Goal: Task Accomplishment & Management: Manage account settings

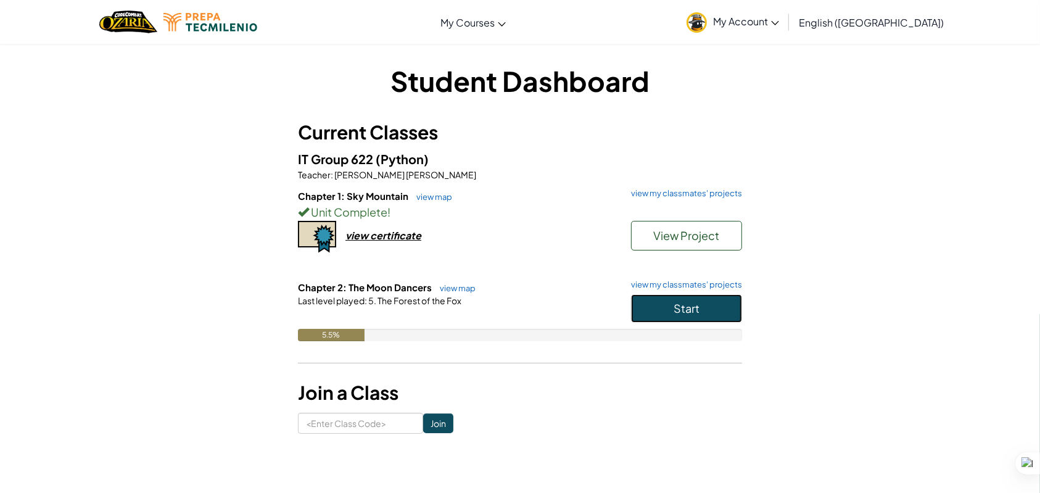
click at [656, 311] on button "Start" at bounding box center [686, 308] width 111 height 28
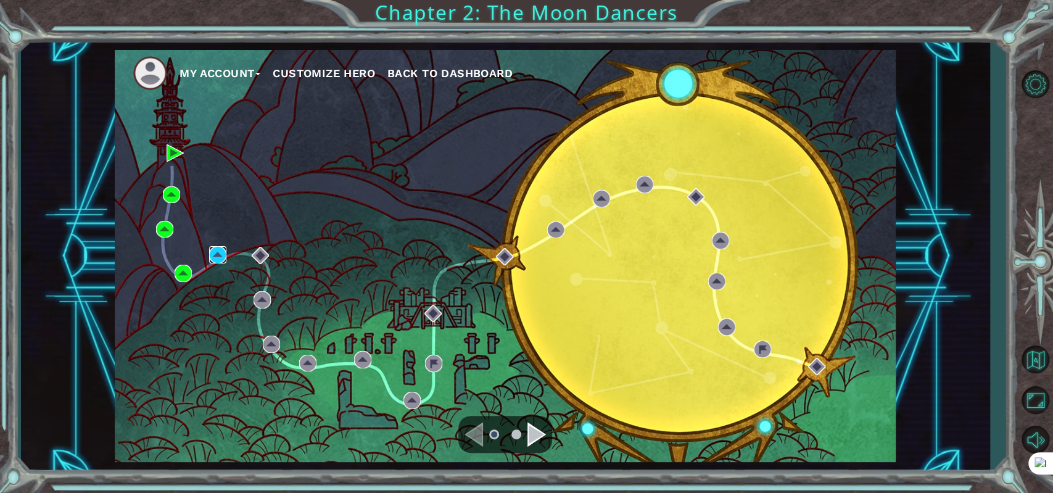
click at [217, 259] on img at bounding box center [217, 254] width 17 height 17
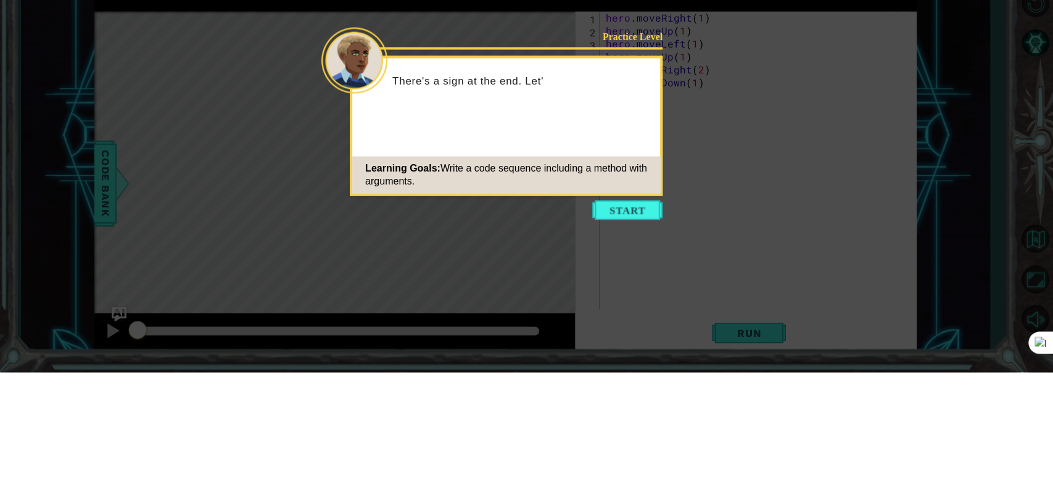
click at [835, 280] on icon at bounding box center [526, 246] width 1053 height 493
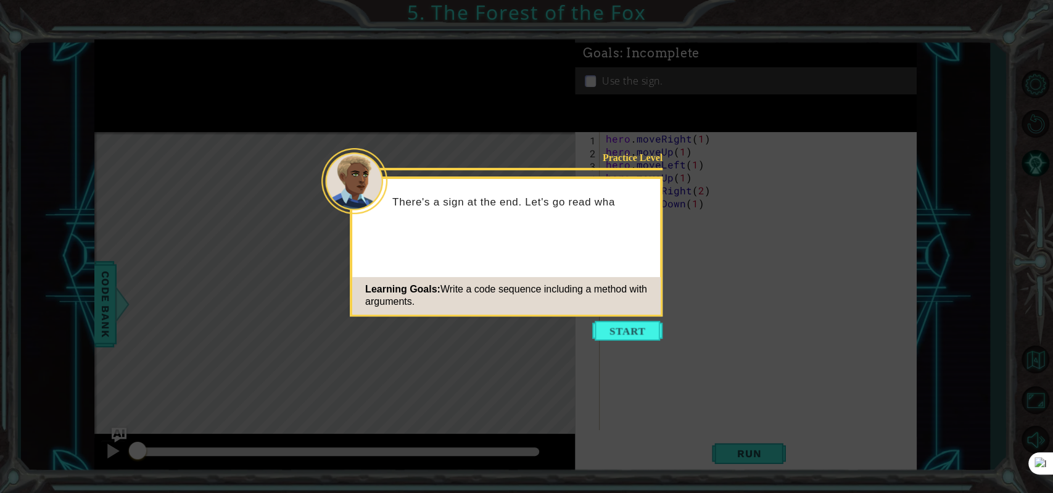
click at [626, 340] on button "Start" at bounding box center [627, 331] width 70 height 20
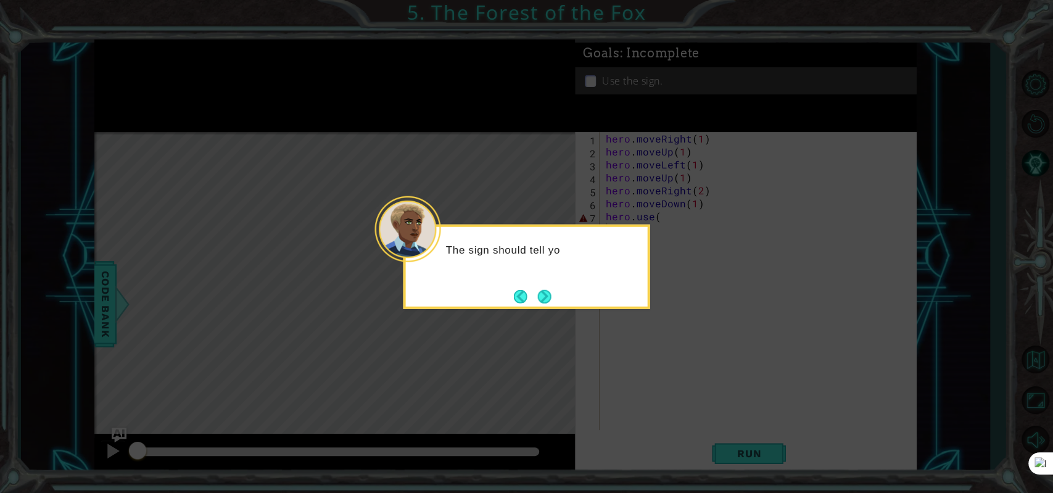
click at [544, 291] on button "Next" at bounding box center [545, 297] width 22 height 22
click at [553, 296] on button "Next" at bounding box center [545, 297] width 20 height 20
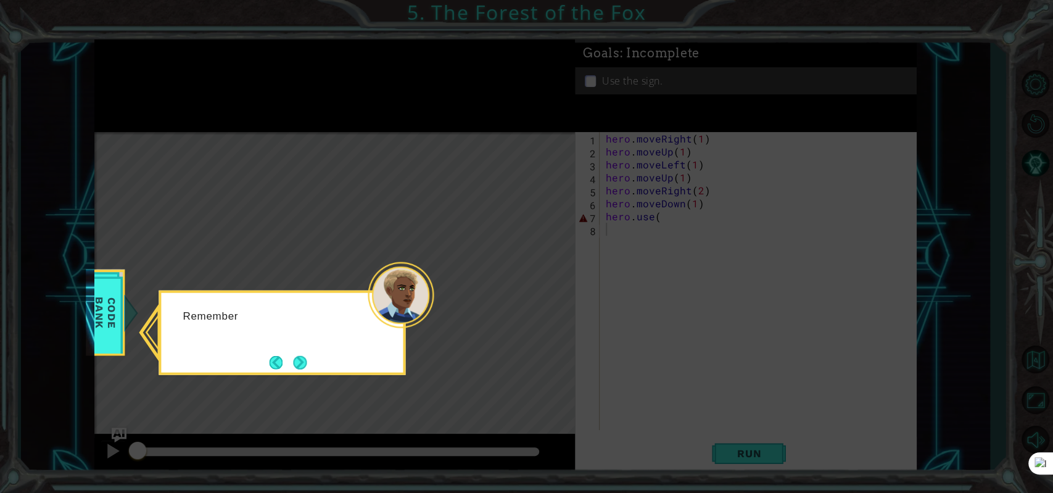
click at [304, 369] on button "Next" at bounding box center [300, 362] width 14 height 14
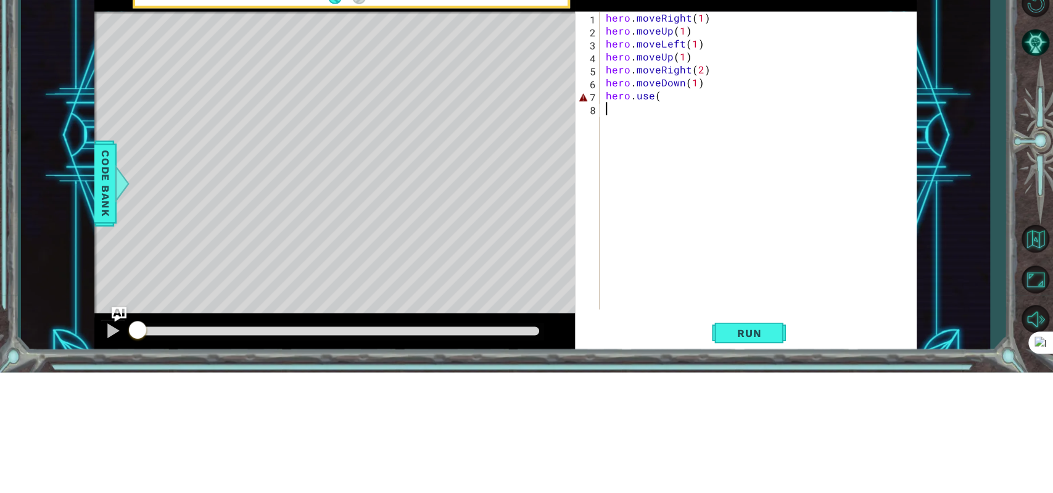
click at [988, 283] on div "1 ההההההההההההההההההההההההההההההההההההההההההההההההההההההההההההההההההההההההההההה…" at bounding box center [505, 256] width 969 height 434
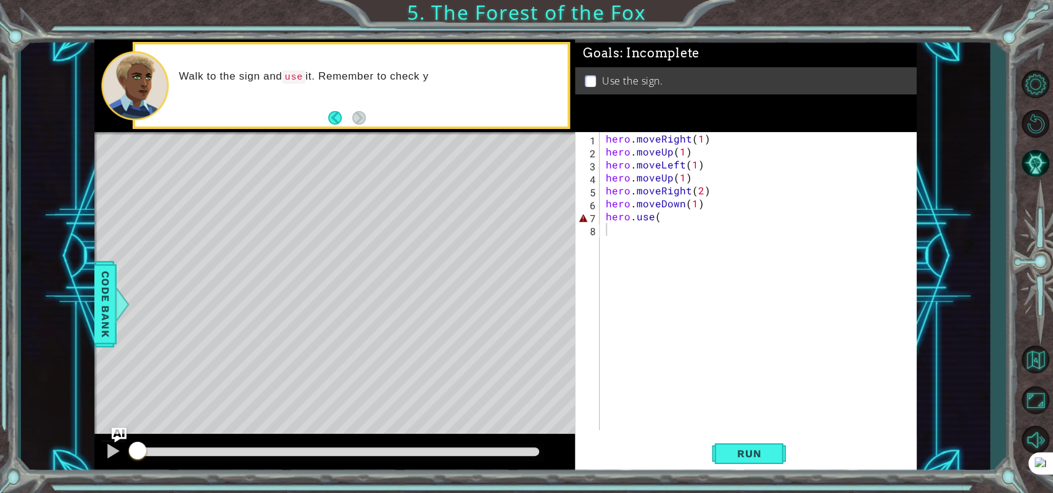
click at [756, 465] on button "Run" at bounding box center [749, 454] width 74 height 34
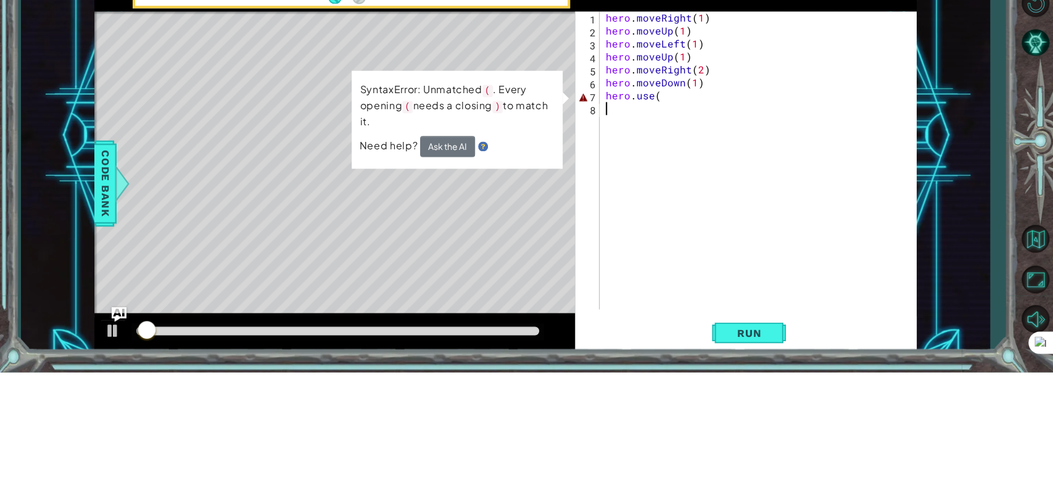
click at [718, 229] on div "hero . moveRight ( 1 ) hero . moveUp ( 1 ) hero . moveLeft ( 1 ) hero . moveUp …" at bounding box center [761, 294] width 316 height 324
click at [695, 221] on div "hero . moveRight ( 1 ) hero . moveUp ( 1 ) hero . moveLeft ( 1 ) hero . moveUp …" at bounding box center [761, 294] width 316 height 324
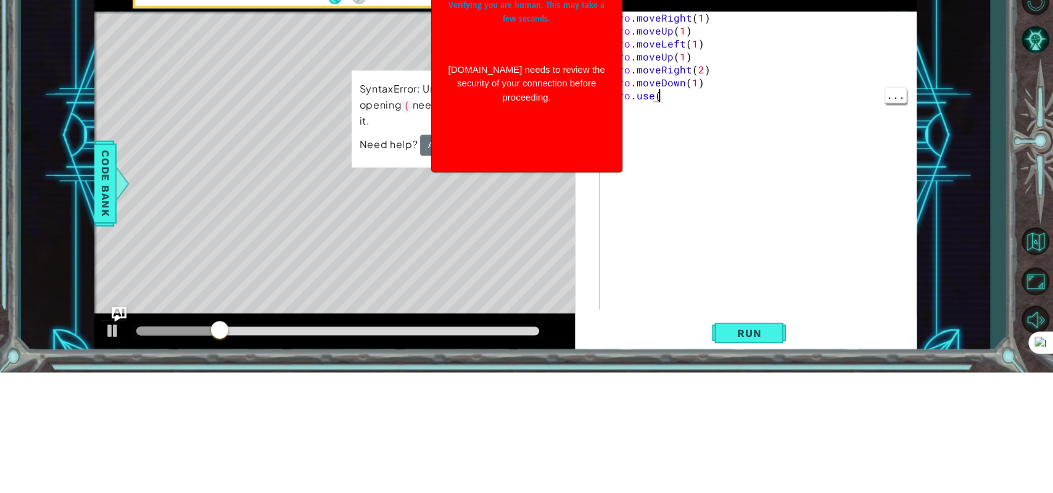
click at [989, 305] on div "1 ההההההההההההההההההההההההההההההההההההההההההההההההההההההההההההההההההההההההההההה…" at bounding box center [505, 256] width 969 height 434
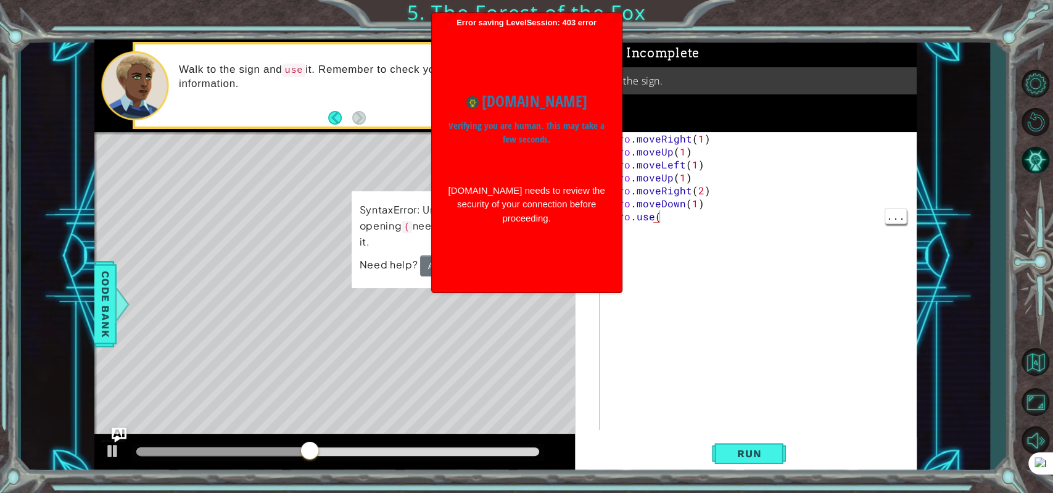
click at [0, 411] on div "1 ההההההההההההההההההההההההההההההההההההההההההההההההההההההההההההההההההההההההההההה…" at bounding box center [526, 246] width 1053 height 493
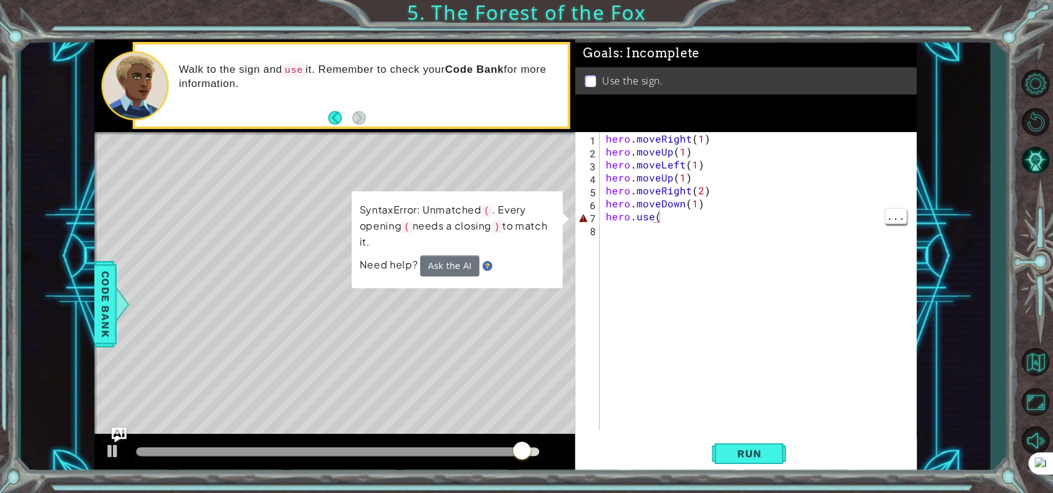
click at [685, 217] on div "hero . moveRight ( 1 ) hero . moveUp ( 1 ) hero . moveLeft ( 1 ) hero . moveUp …" at bounding box center [761, 294] width 316 height 324
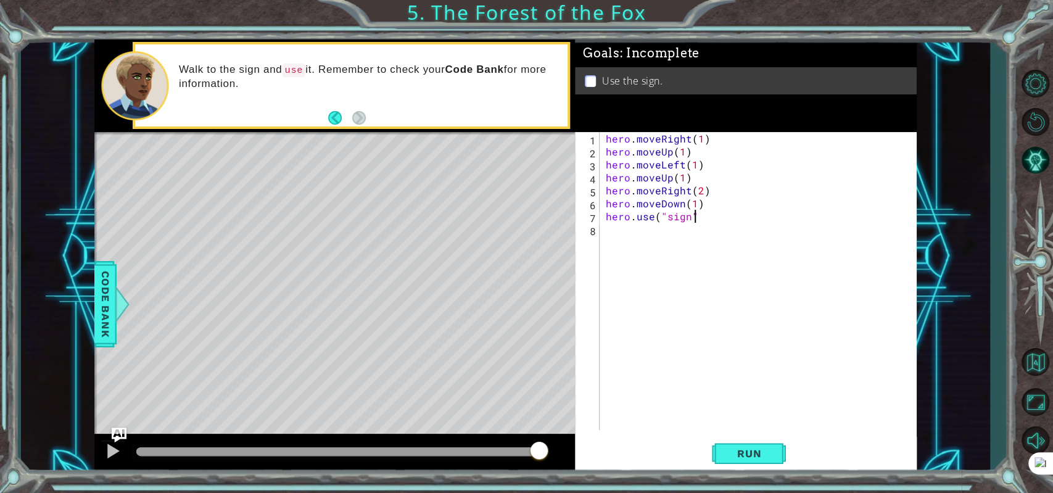
scroll to position [0, 5]
type textarea "hero.use("sign")"
click at [977, 172] on div "1 ההההההההההההההההההההההההההההההההההההההההההההההההההההההההההההההההההההההההההההה…" at bounding box center [505, 256] width 969 height 434
click at [752, 442] on button "Run" at bounding box center [749, 454] width 74 height 34
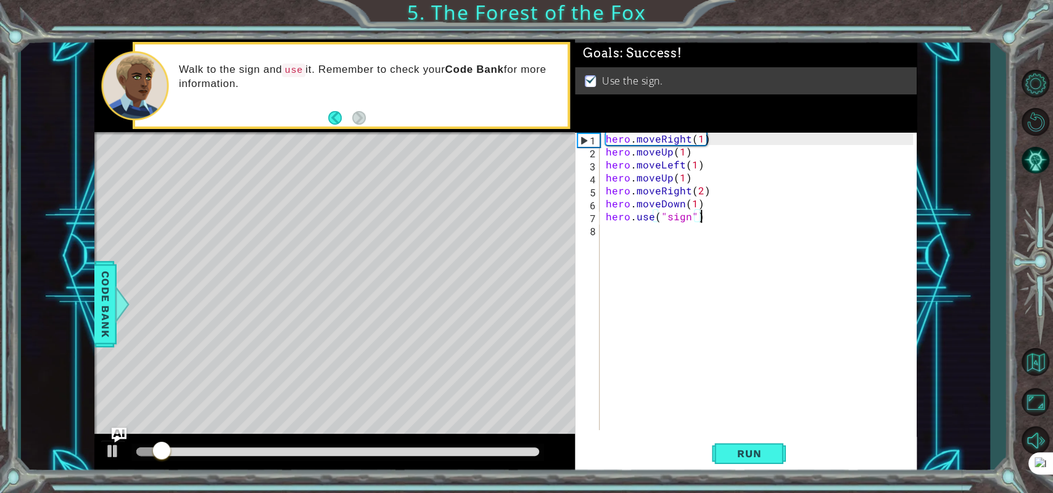
click at [982, 191] on div "1 ההההההההההההההההההההההההההההההההההההההההההההההההההההההההההההההההההההההההההההה…" at bounding box center [505, 256] width 969 height 434
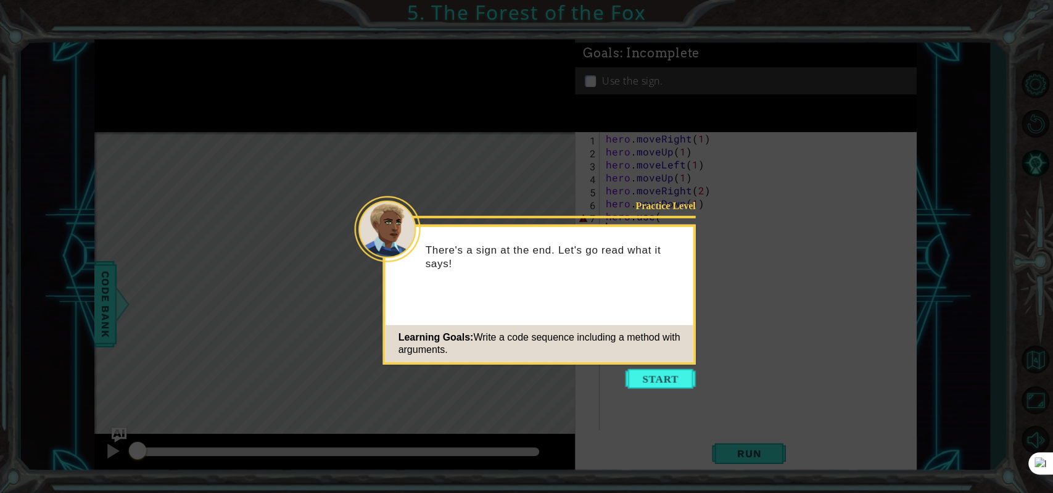
click at [650, 384] on button "Start" at bounding box center [661, 379] width 70 height 20
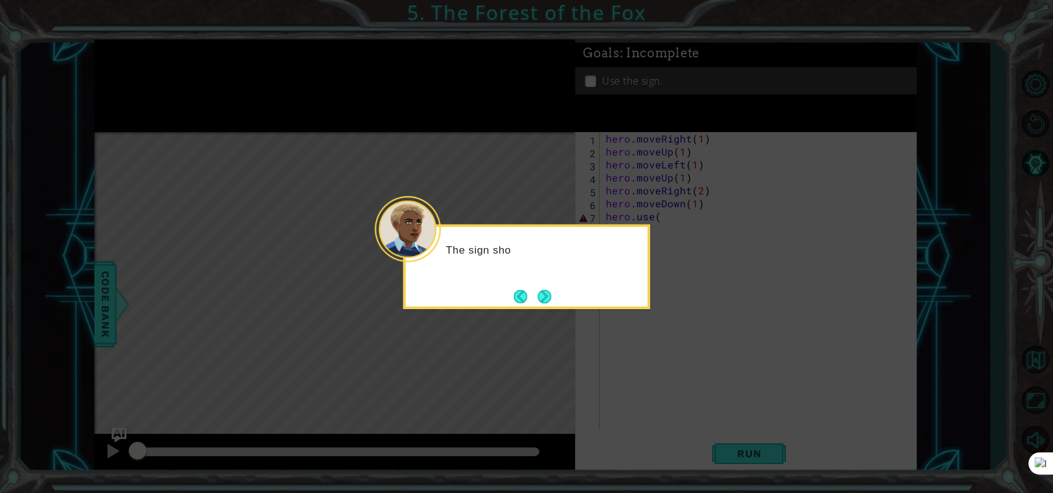
click at [562, 307] on div "The sign sho" at bounding box center [527, 267] width 247 height 85
click at [551, 297] on button "Next" at bounding box center [544, 296] width 14 height 14
click at [560, 296] on div "O" at bounding box center [527, 267] width 247 height 85
click at [566, 292] on div "Once you get to" at bounding box center [527, 267] width 247 height 85
click at [547, 301] on button "Next" at bounding box center [544, 296] width 14 height 14
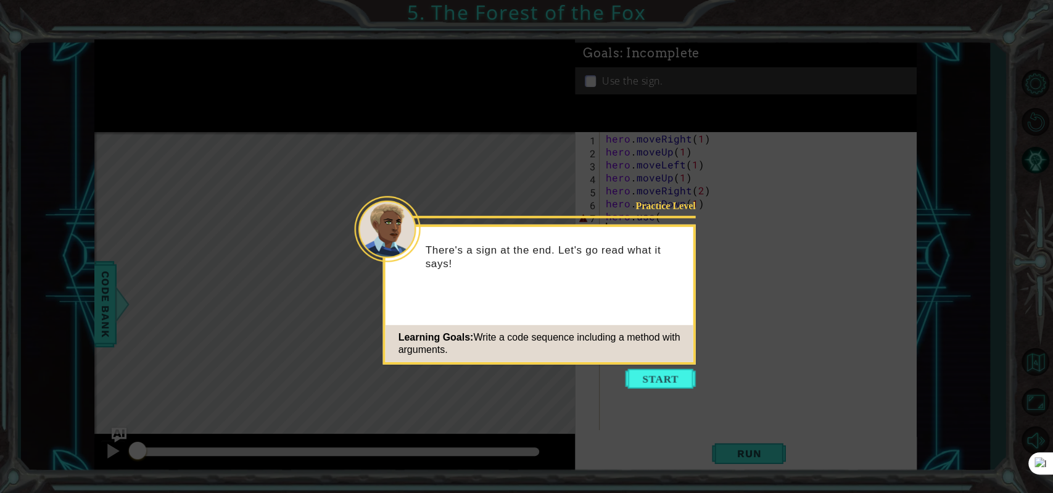
click at [743, 255] on icon at bounding box center [526, 246] width 1053 height 493
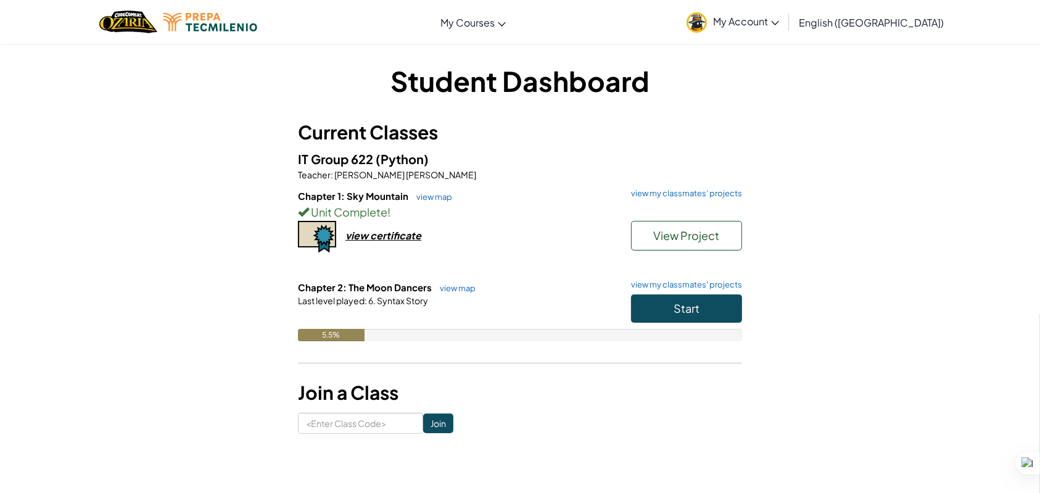
click at [779, 23] on span "My Account" at bounding box center [746, 21] width 66 height 13
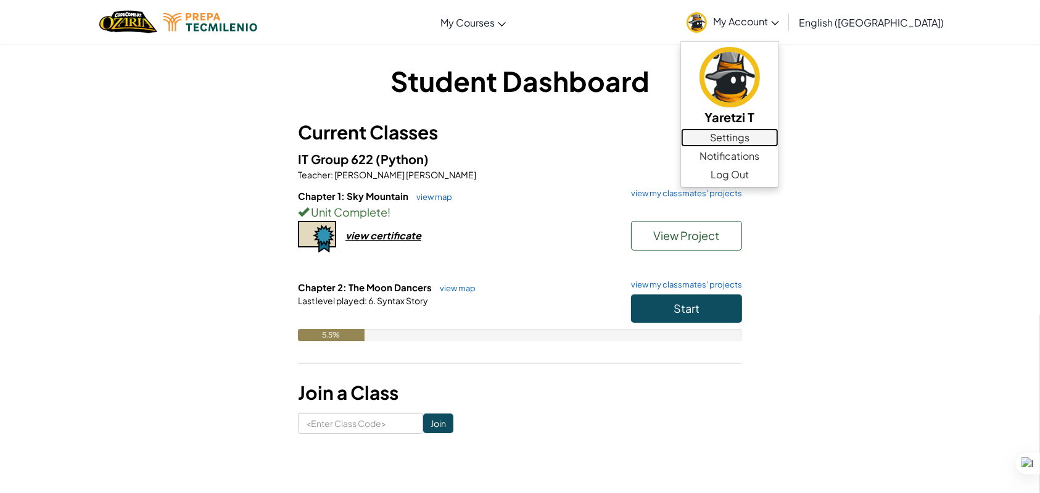
click at [779, 141] on link "Settings" at bounding box center [729, 137] width 97 height 19
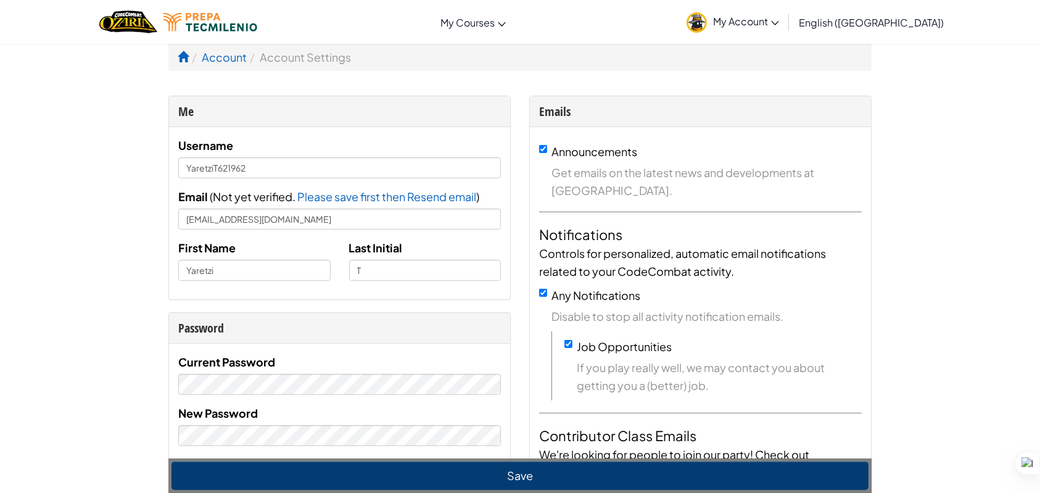
click at [282, 66] on ol "Account Account Settings" at bounding box center [519, 57] width 703 height 28
click at [284, 60] on li "Account Settings" at bounding box center [299, 57] width 104 height 18
click at [230, 63] on link "Account" at bounding box center [224, 57] width 45 height 14
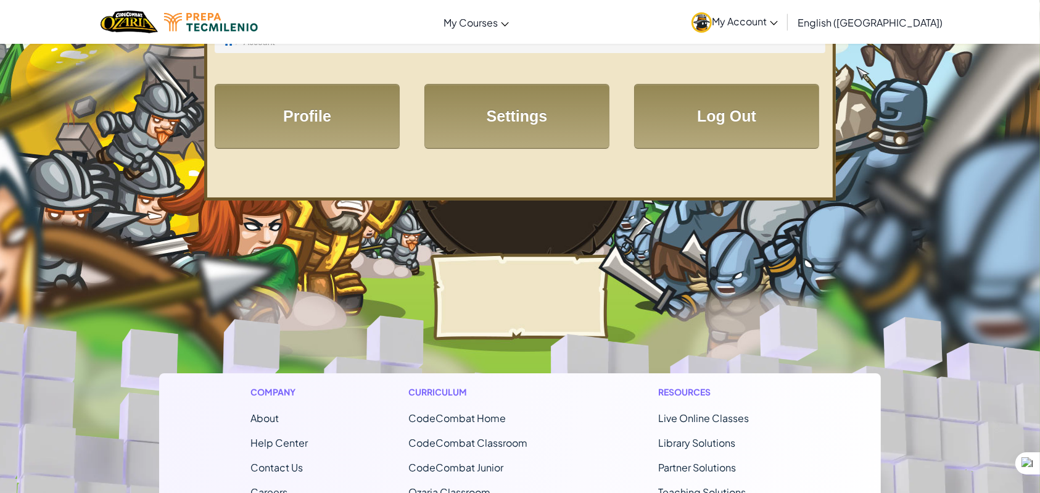
scroll to position [38, 0]
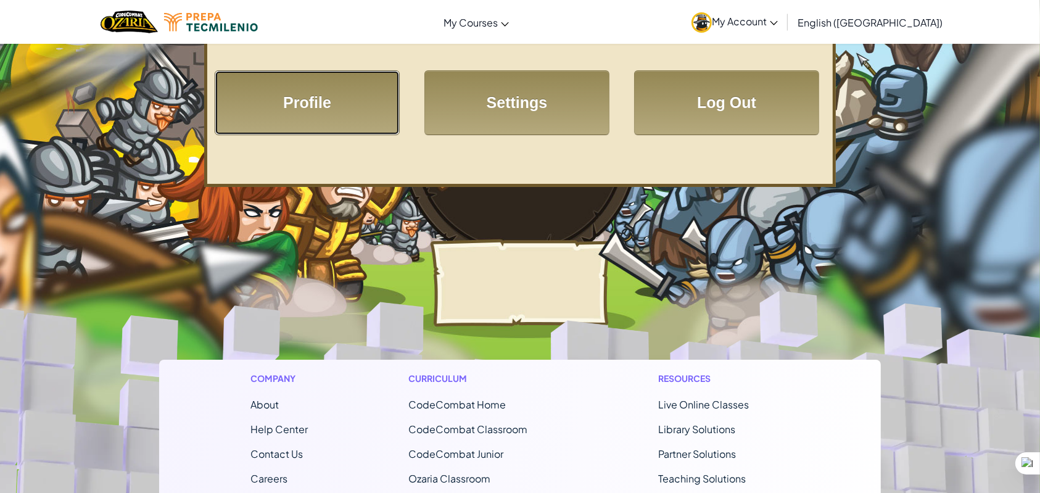
click at [336, 91] on link "Profile" at bounding box center [307, 102] width 185 height 65
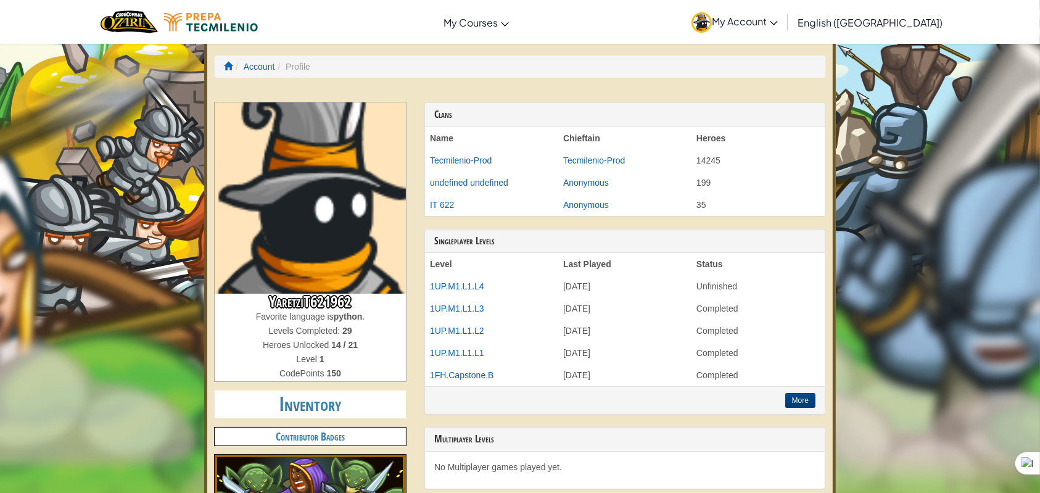
click at [784, 31] on link "My Account" at bounding box center [734, 21] width 99 height 39
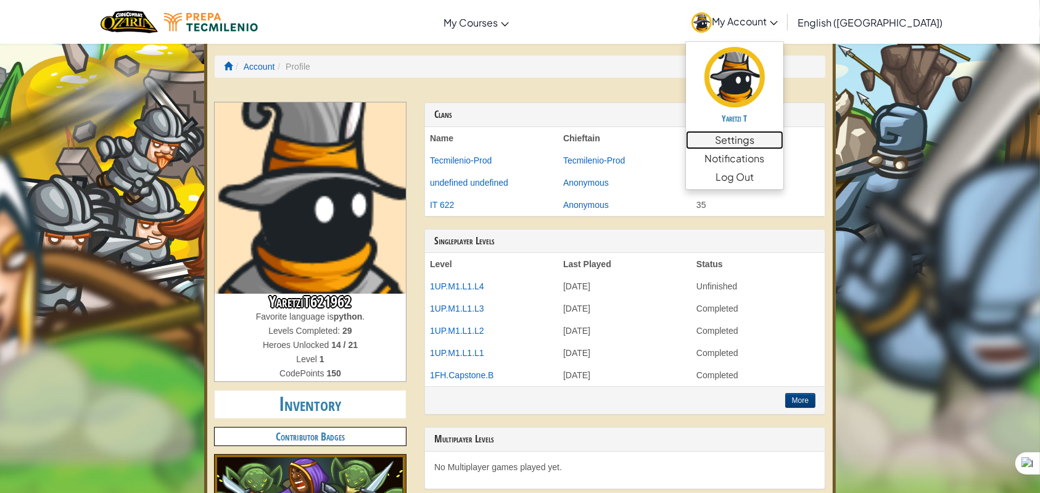
click at [784, 143] on link "Settings" at bounding box center [734, 140] width 97 height 19
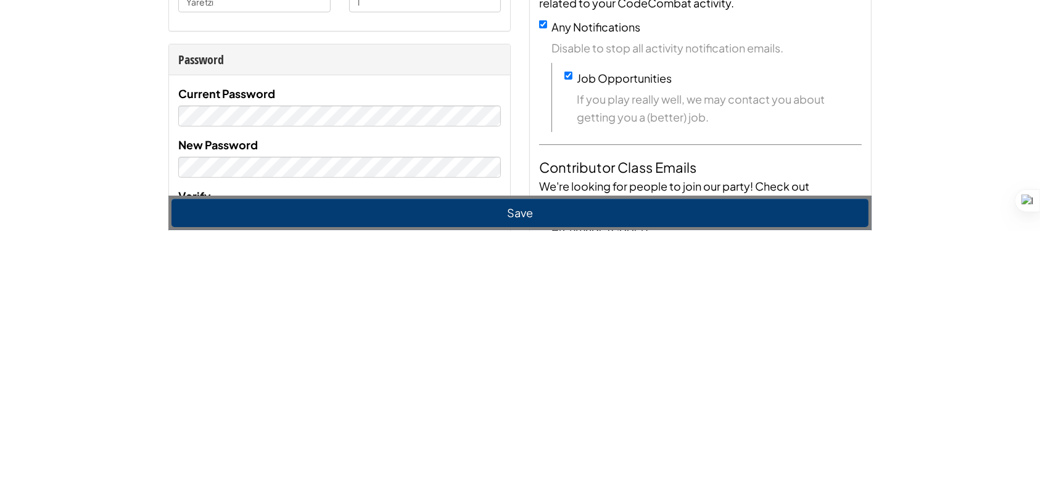
scroll to position [6, 0]
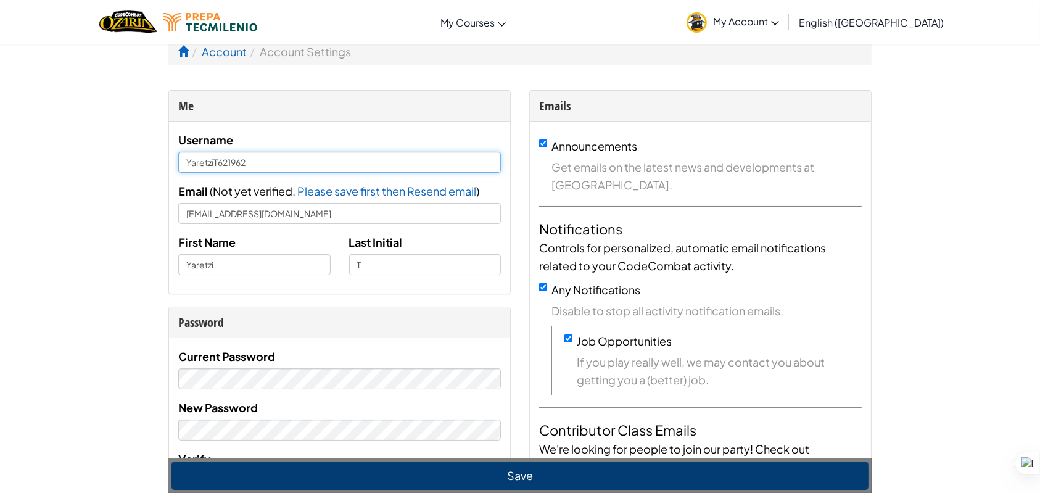
click at [216, 161] on input "YaretziT621962" at bounding box center [339, 162] width 323 height 21
click at [217, 158] on input "YaretziT621962" at bounding box center [339, 162] width 323 height 21
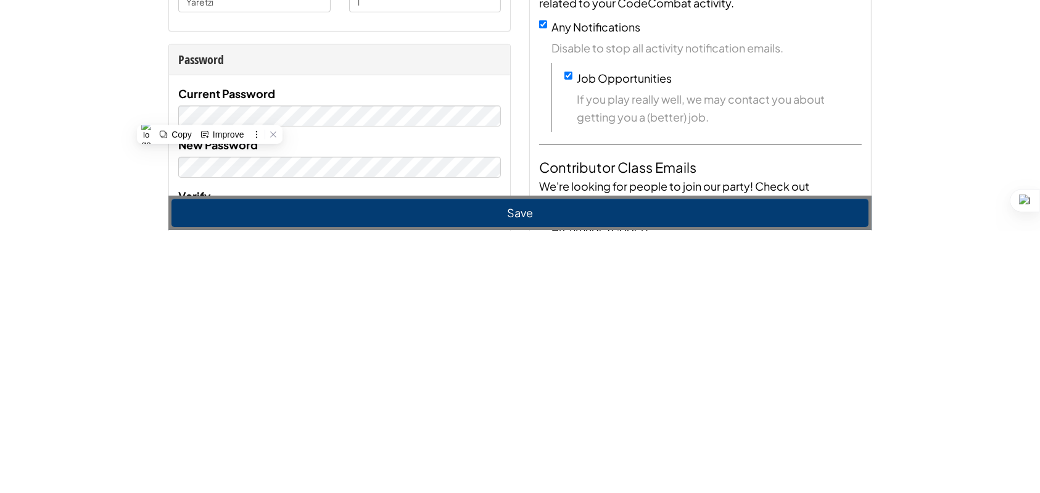
click at [404, 336] on div "Password" at bounding box center [339, 322] width 341 height 31
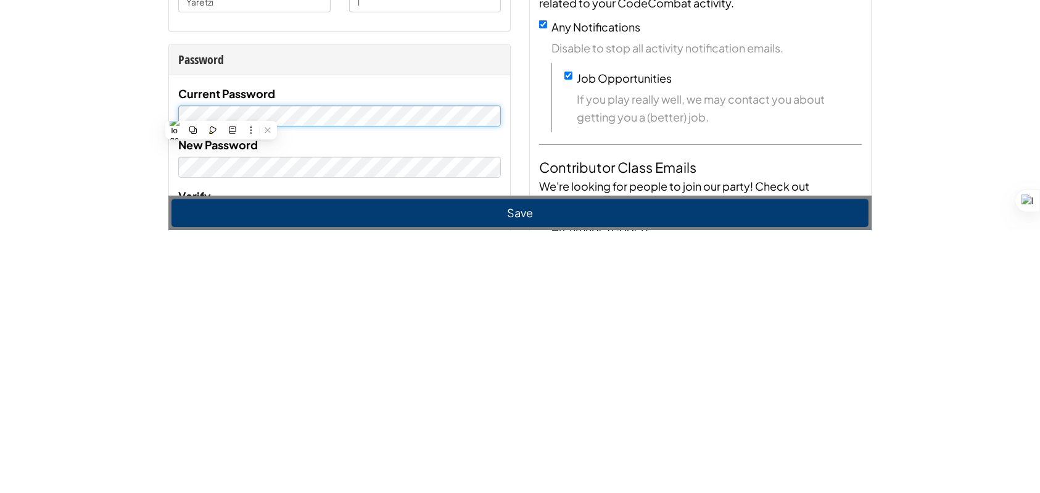
scroll to position [25, 0]
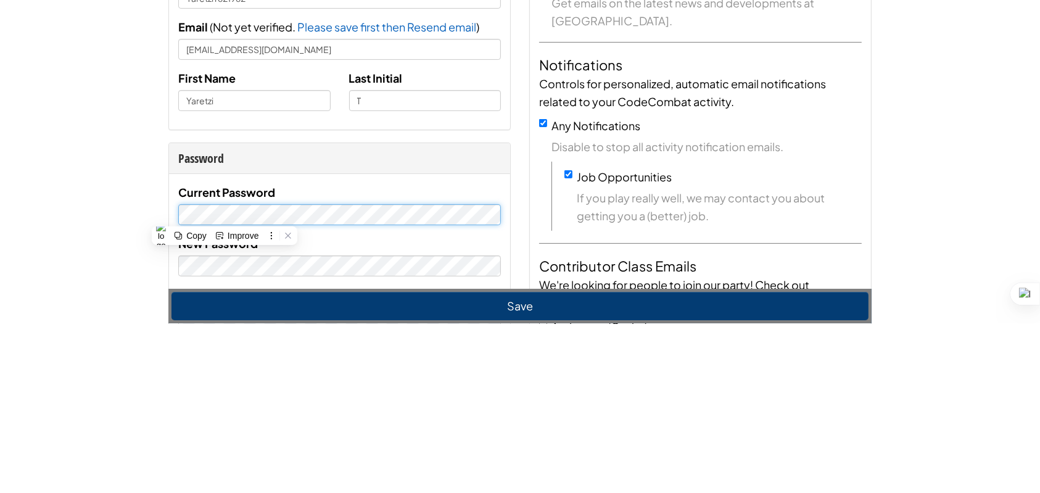
scroll to position [6, 0]
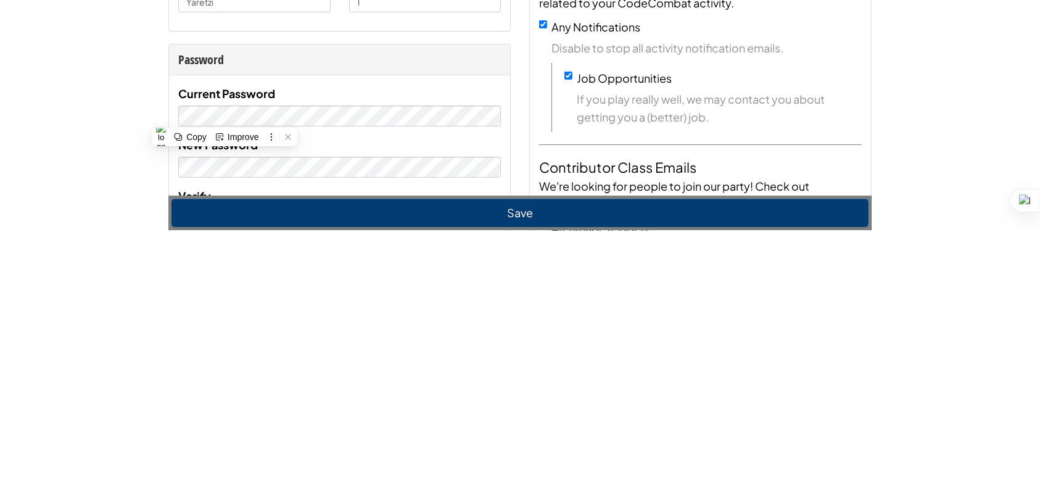
click at [201, 395] on div "Copy" at bounding box center [196, 400] width 20 height 10
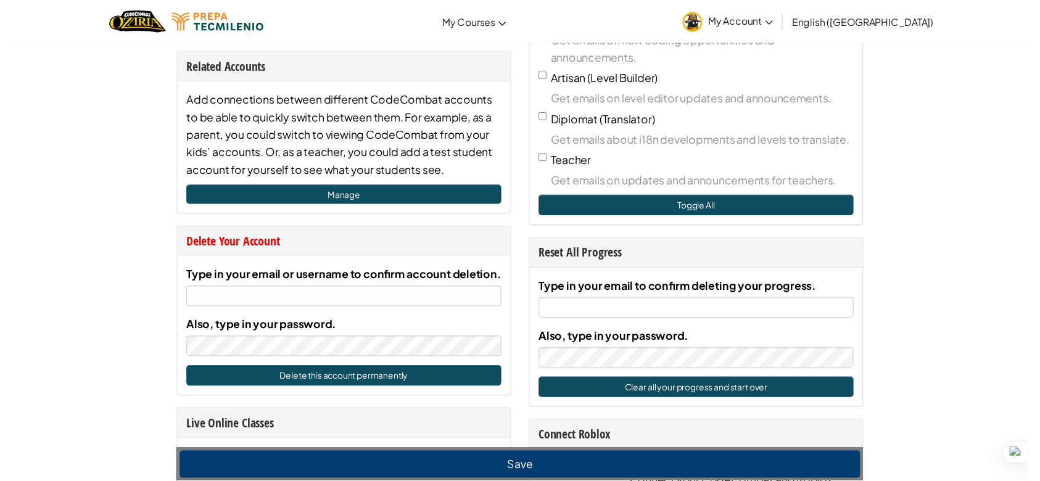
scroll to position [477, 0]
